Goal: Task Accomplishment & Management: Complete application form

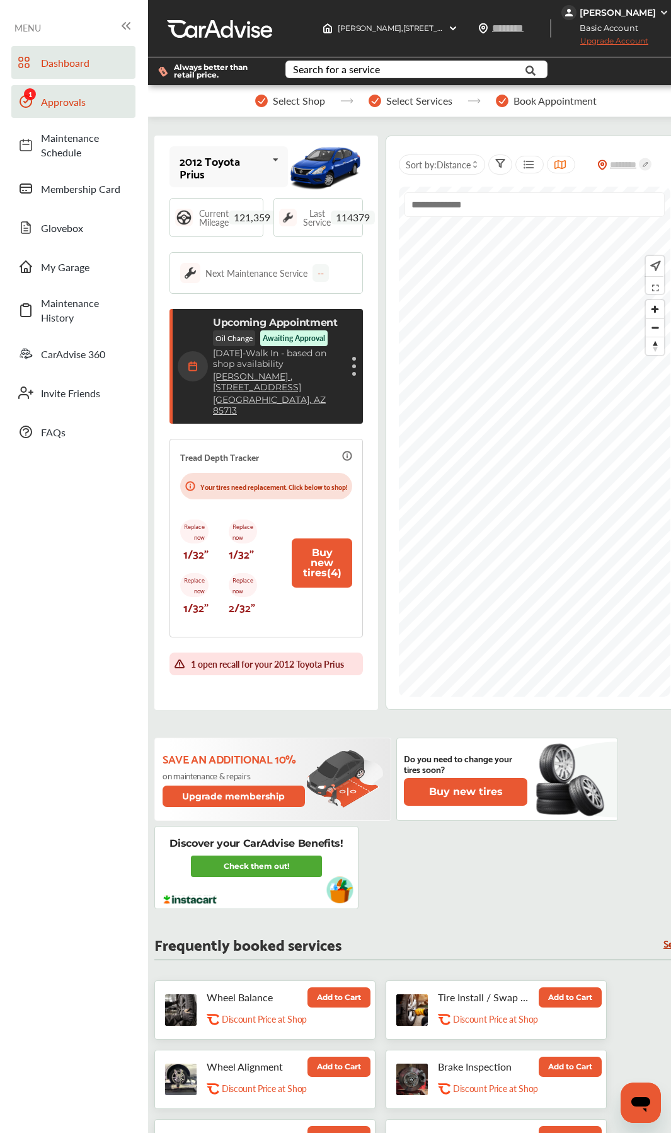
click at [46, 110] on link "Approvals" at bounding box center [73, 101] width 124 height 33
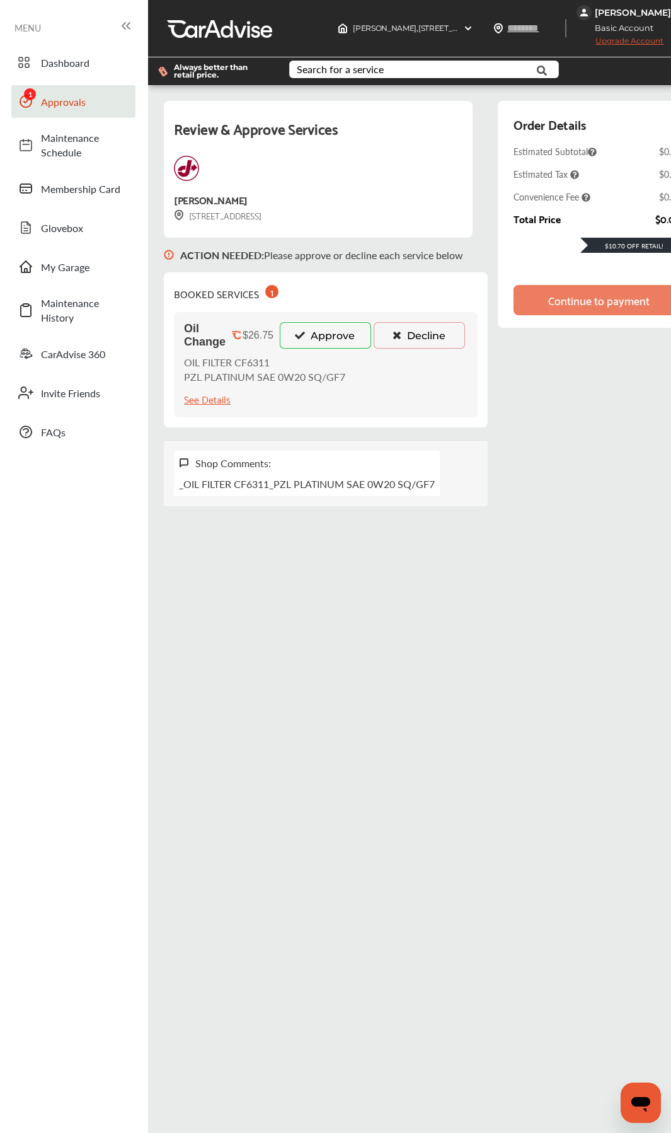
click at [328, 340] on button "Approve" at bounding box center [325, 335] width 91 height 26
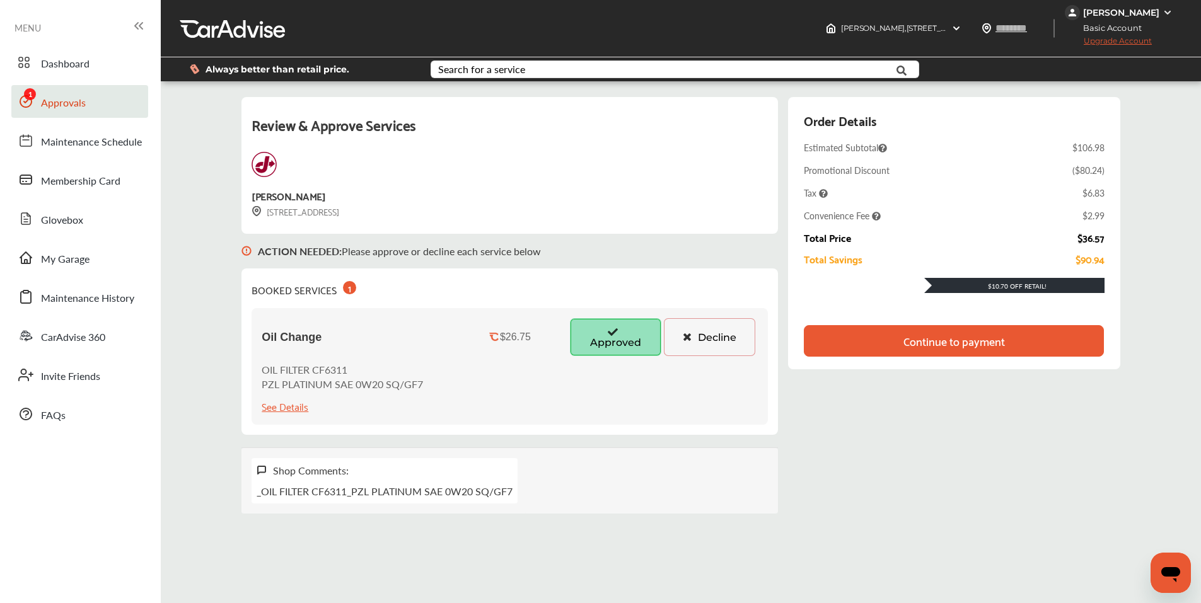
click at [968, 347] on div "Continue to payment" at bounding box center [953, 341] width 101 height 13
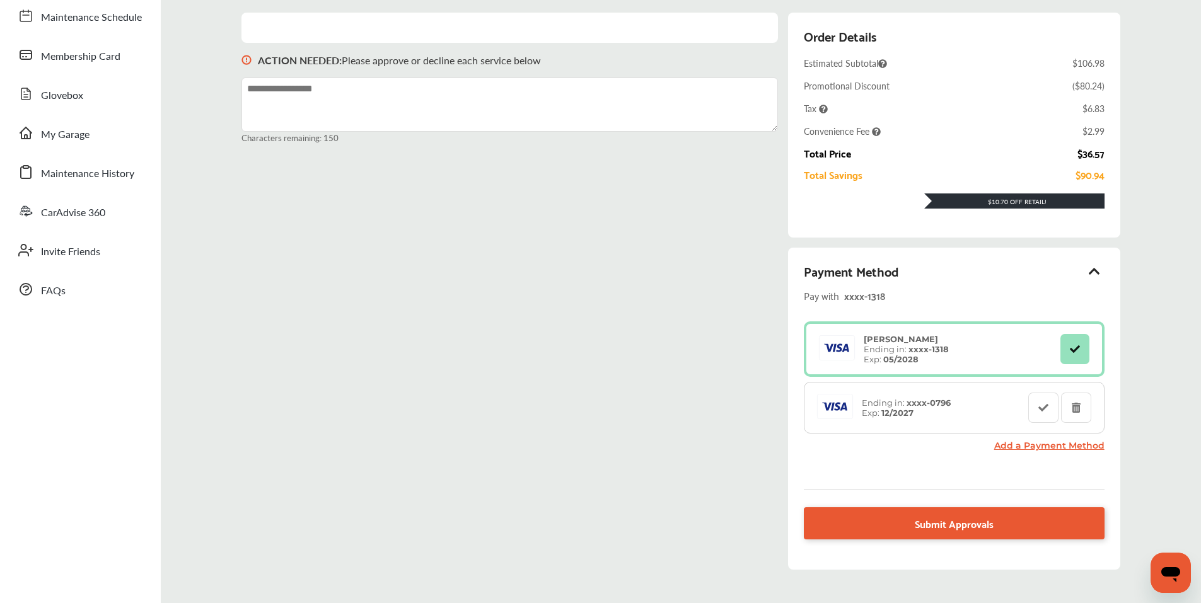
scroll to position [126, 0]
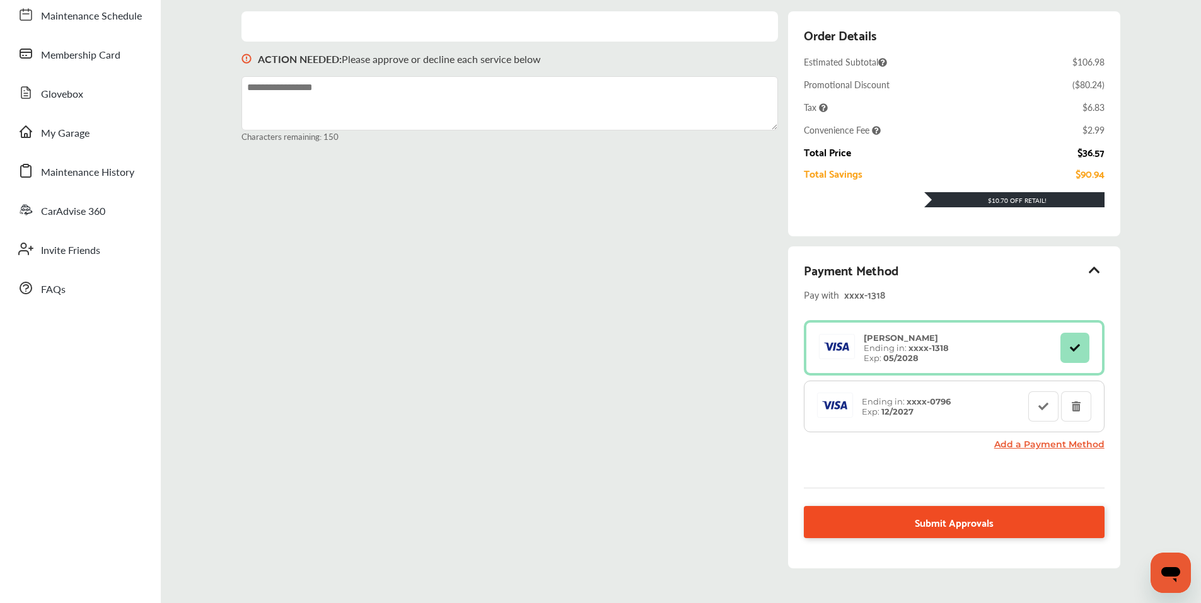
click at [953, 522] on span "Submit Approvals" at bounding box center [954, 522] width 79 height 17
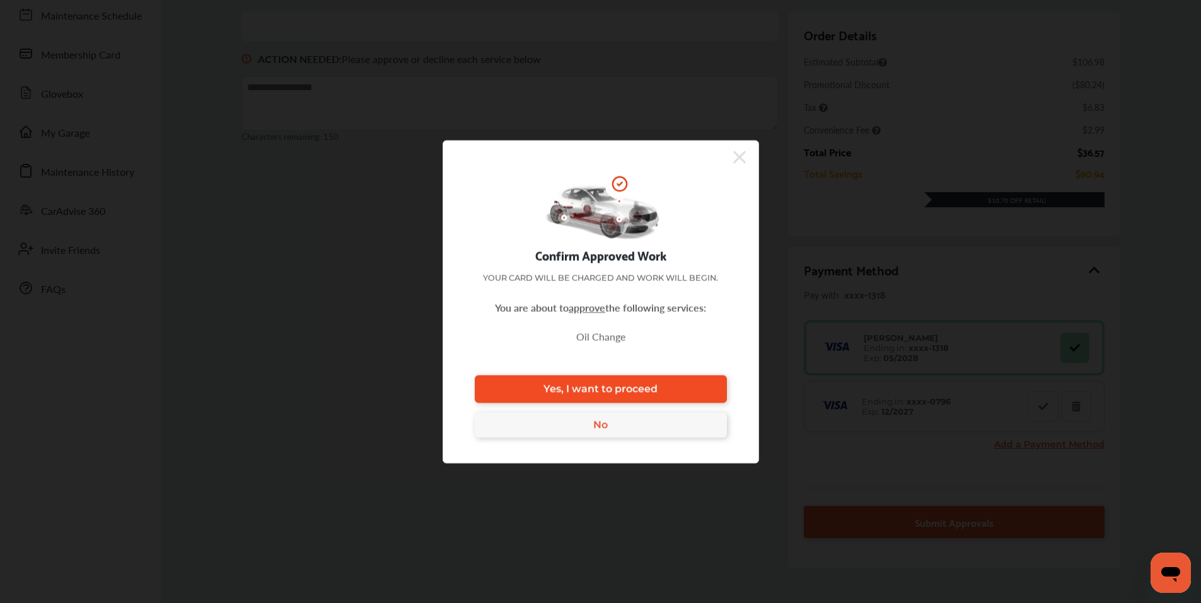
click at [644, 391] on span "Yes, I want to proceed" at bounding box center [600, 389] width 114 height 12
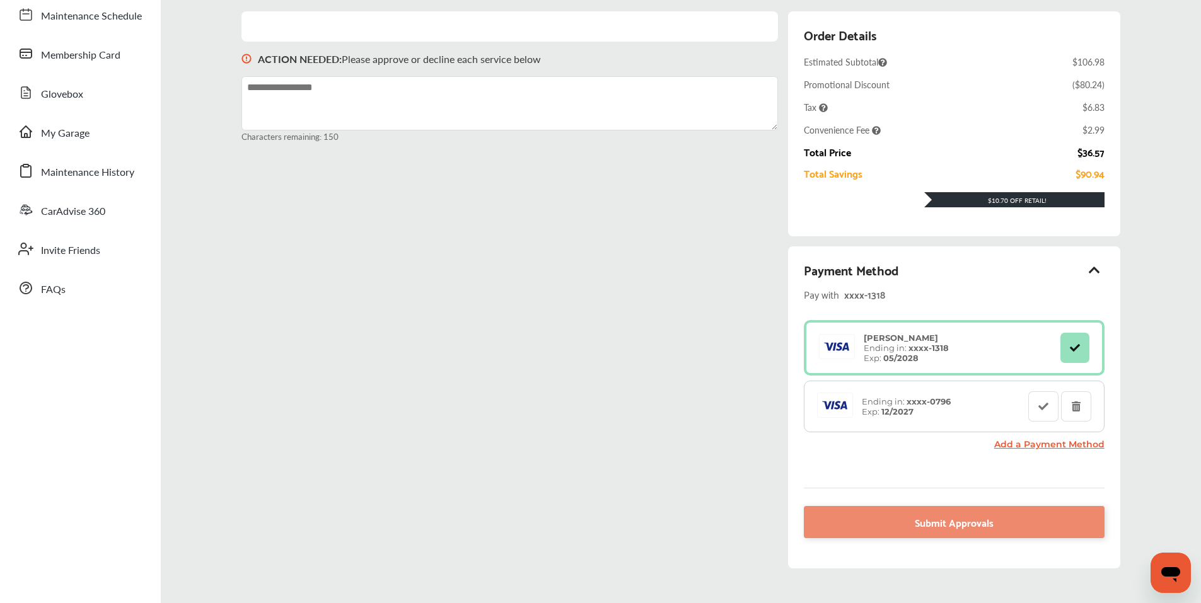
scroll to position [25, 0]
